Goal: Navigation & Orientation: Find specific page/section

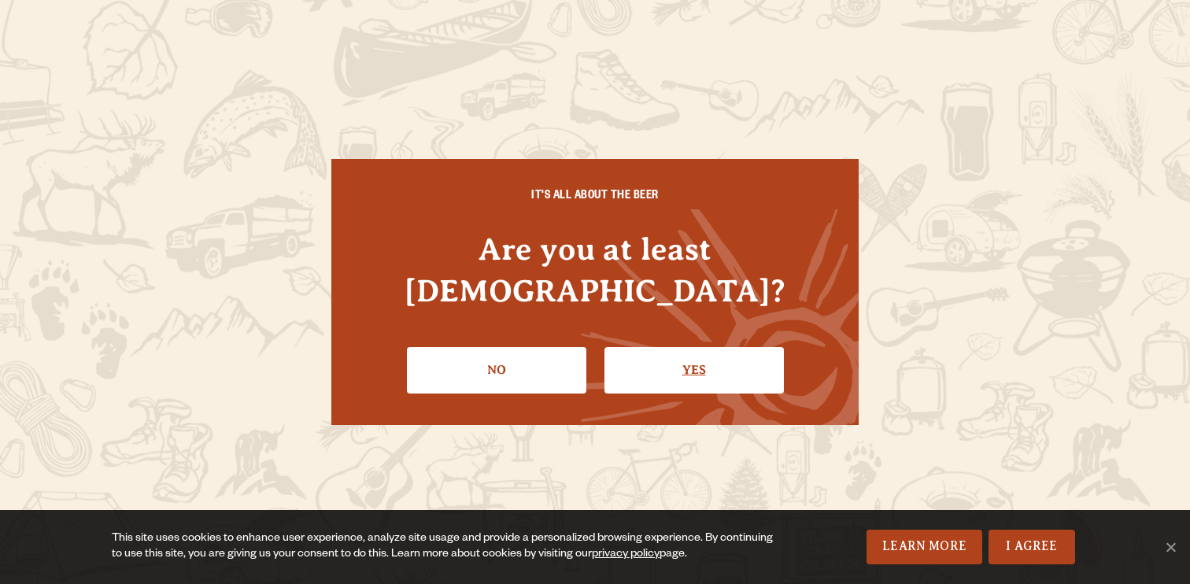
click at [656, 362] on link "Yes" at bounding box center [693, 370] width 179 height 46
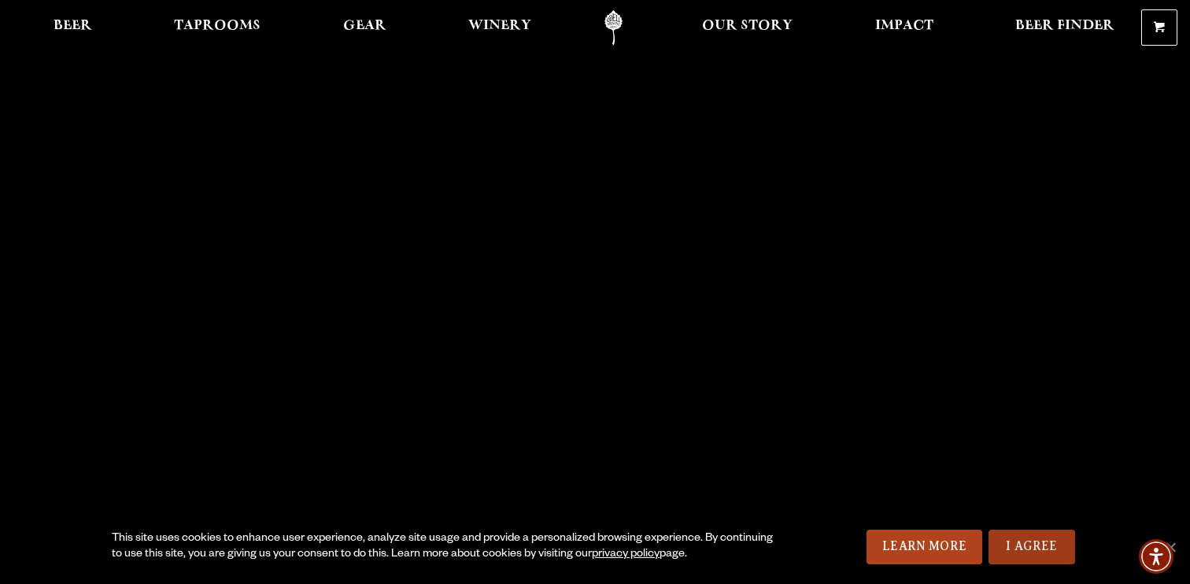
click at [1029, 549] on link "I Agree" at bounding box center [1031, 547] width 87 height 35
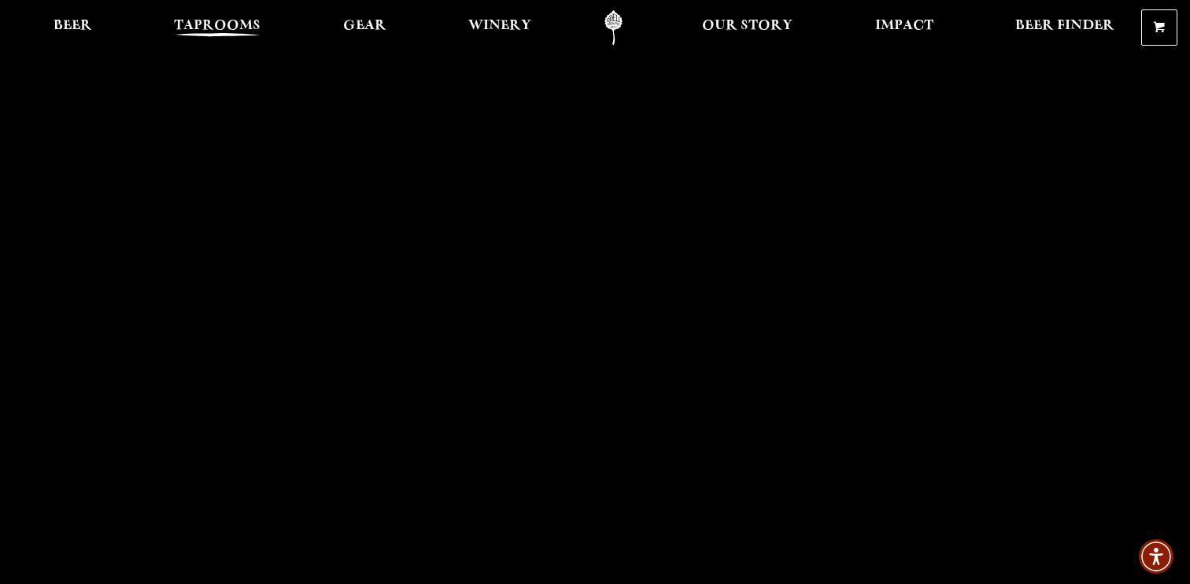
click at [227, 27] on span "Taprooms" at bounding box center [217, 26] width 87 height 13
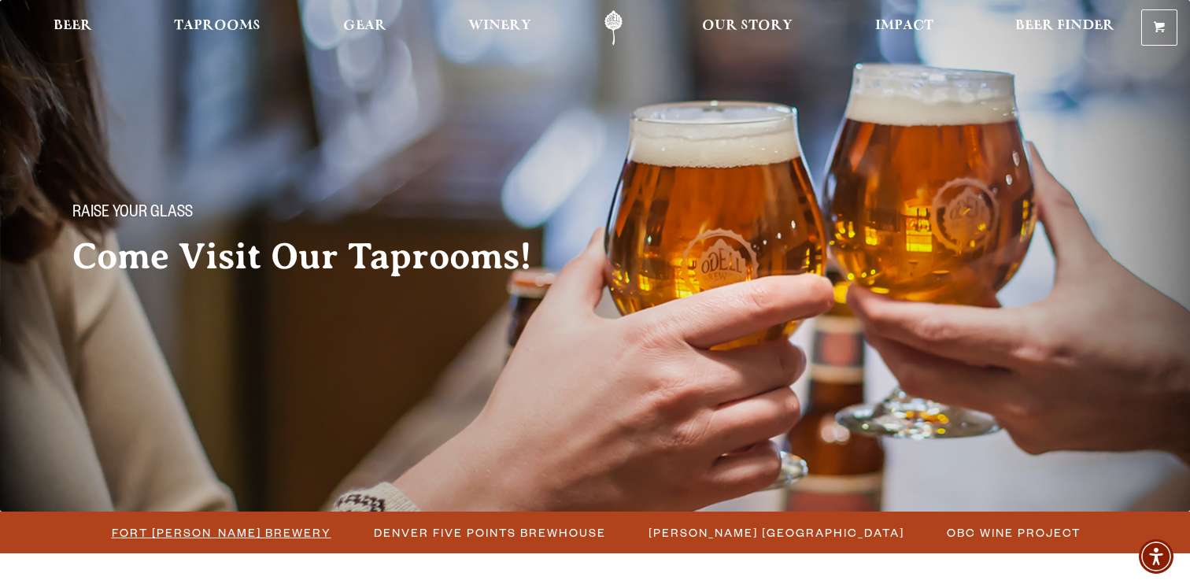
click at [218, 532] on span "Fort [PERSON_NAME] Brewery" at bounding box center [222, 532] width 220 height 23
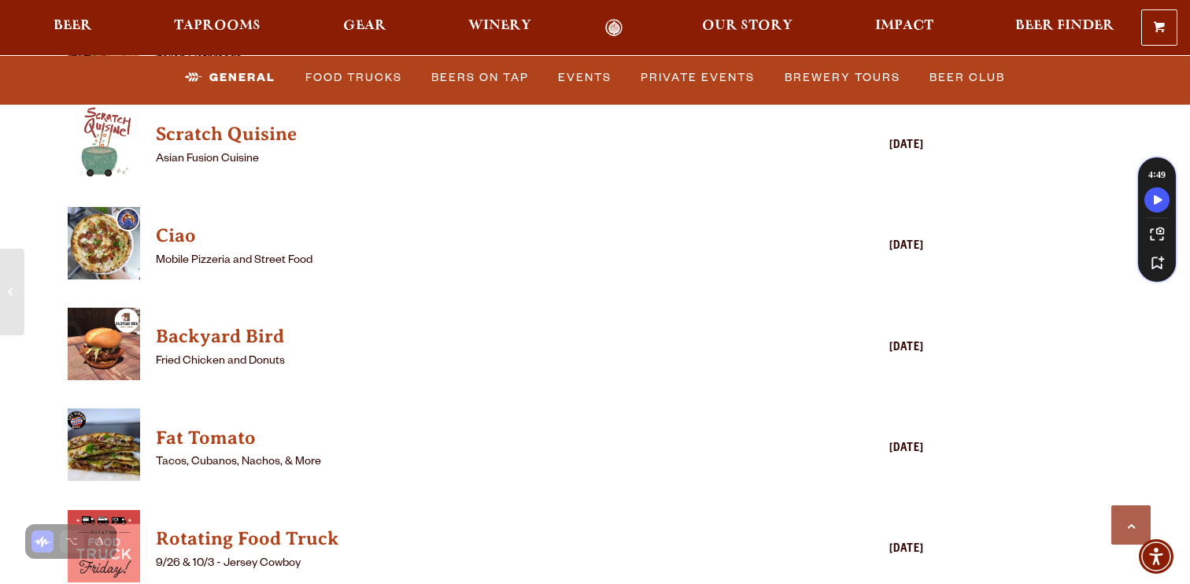
scroll to position [3972, 0]
